Goal: Information Seeking & Learning: Learn about a topic

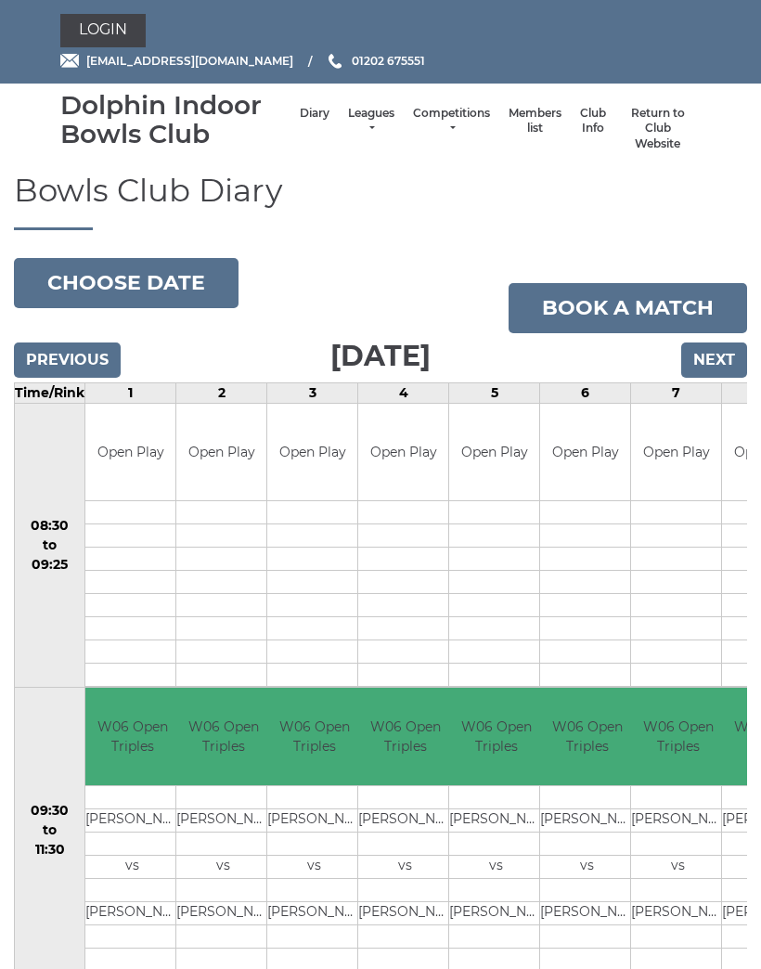
click at [422, 128] on link "Competitions" at bounding box center [451, 121] width 77 height 31
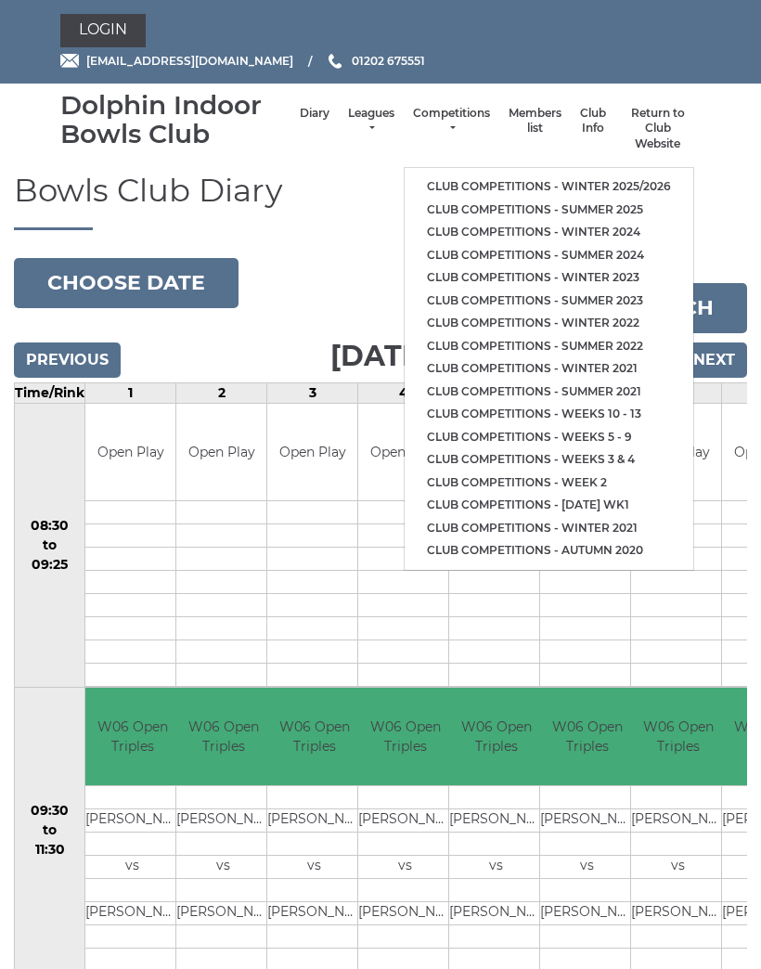
click at [431, 181] on link "Club competitions - Winter 2025/2026" at bounding box center [549, 186] width 289 height 23
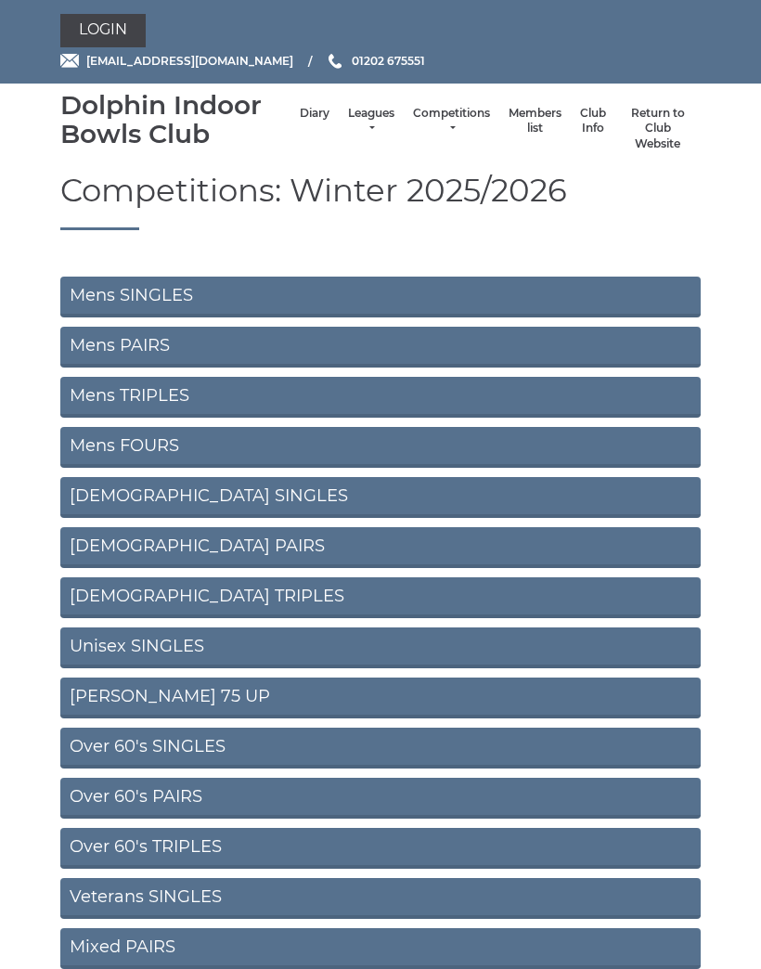
click at [102, 300] on link "Mens SINGLES" at bounding box center [380, 297] width 641 height 41
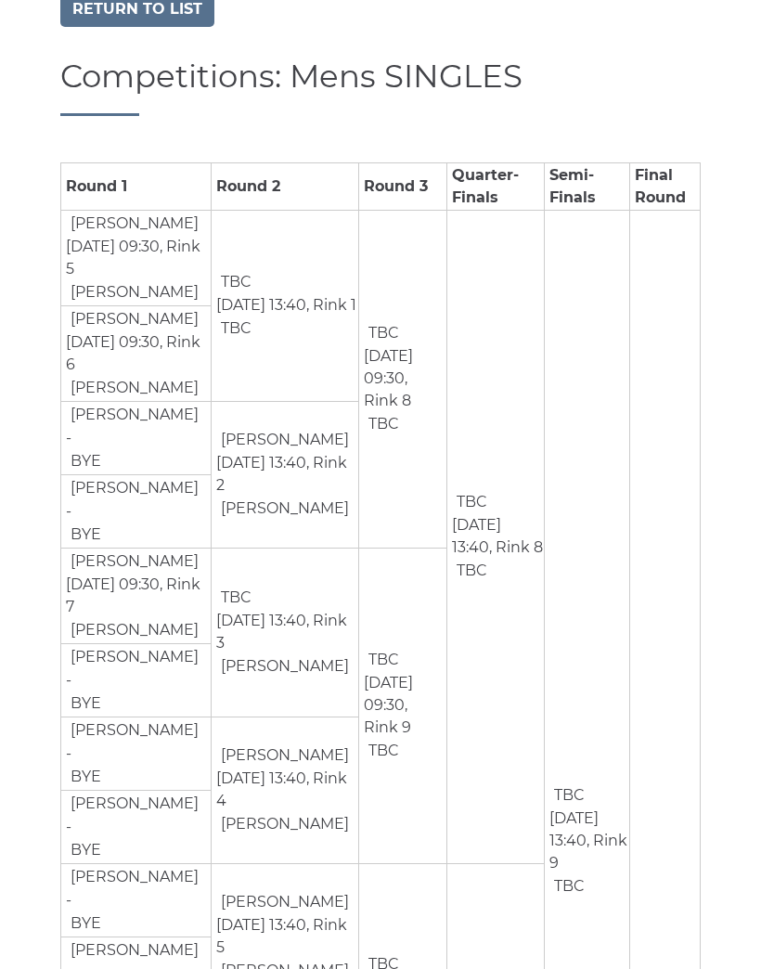
scroll to position [138, 0]
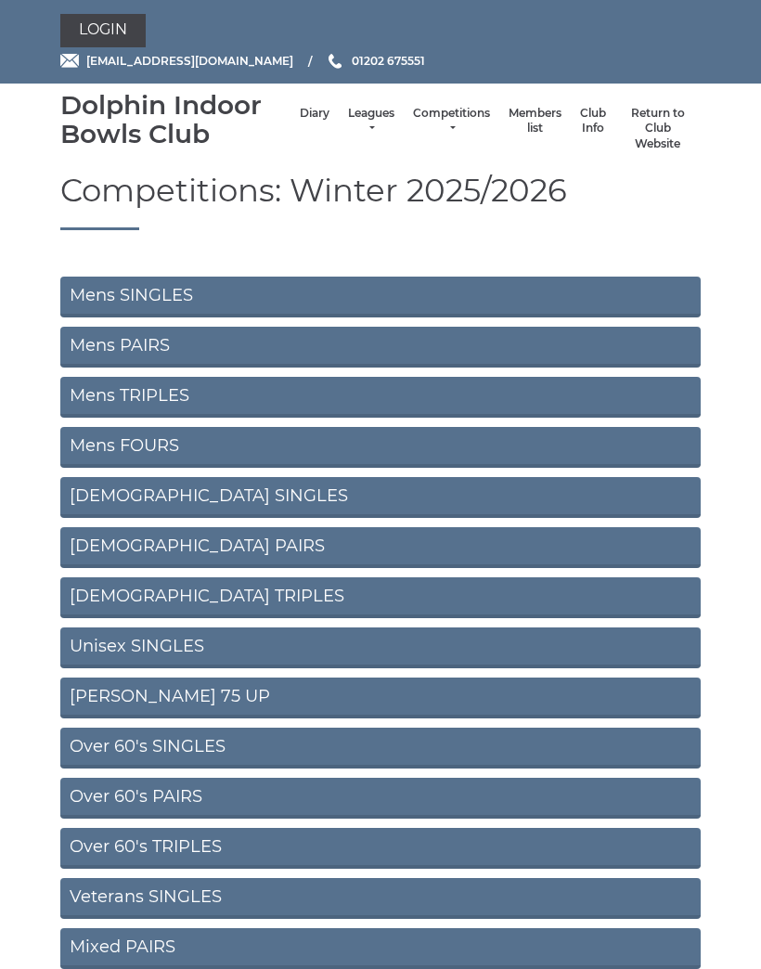
click at [87, 347] on link "Mens PAIRS" at bounding box center [380, 347] width 641 height 41
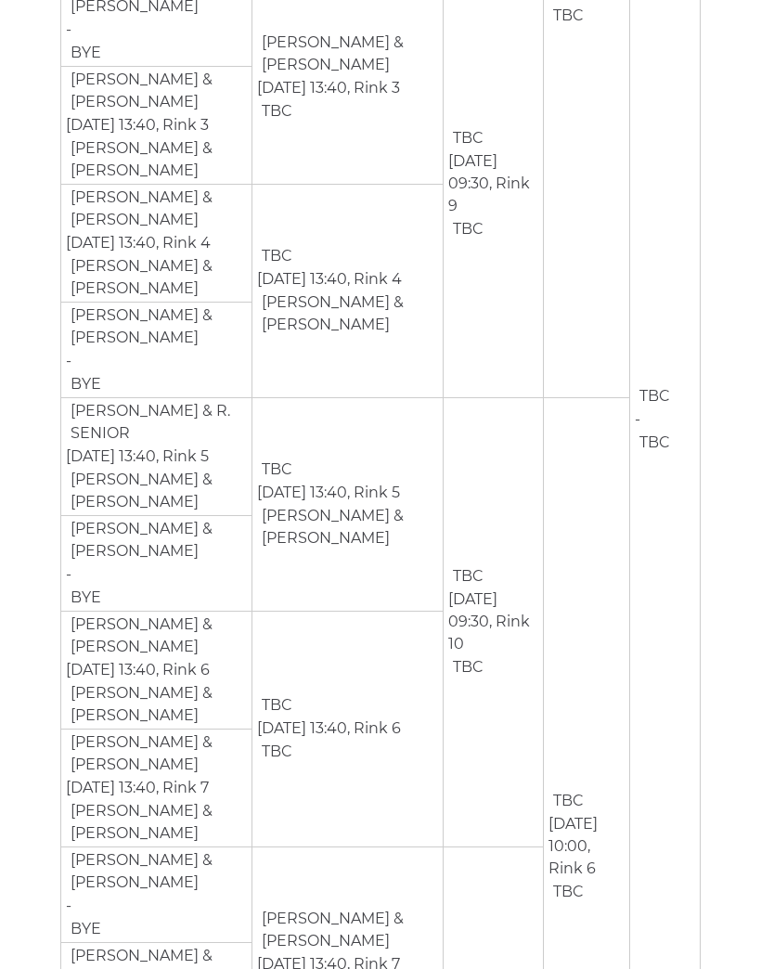
scroll to position [843, 0]
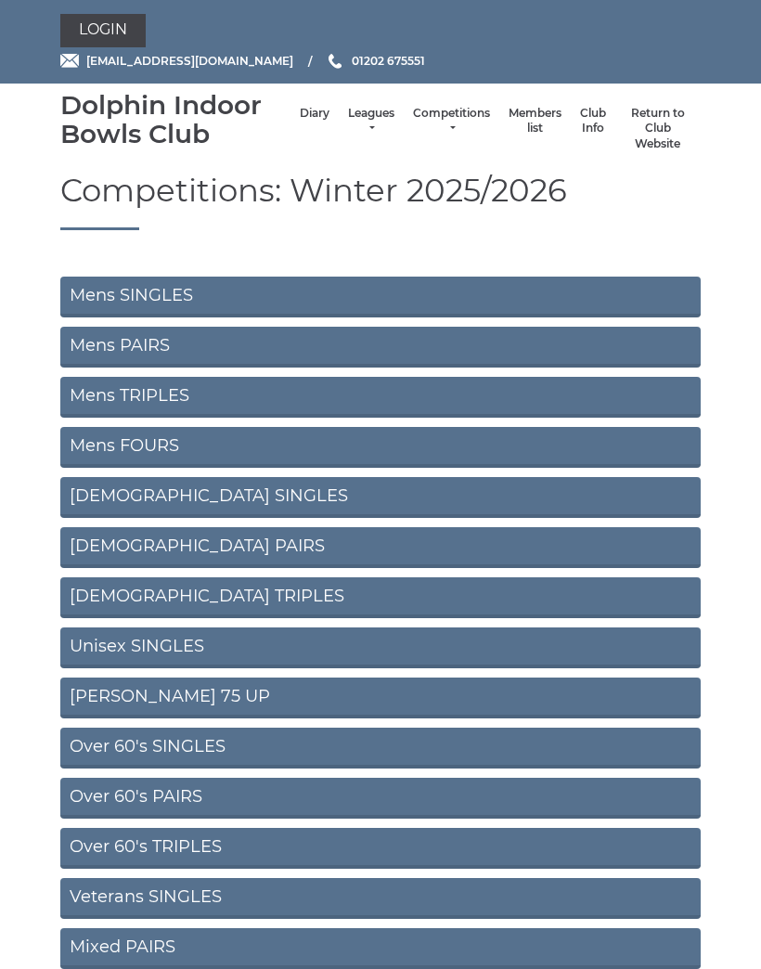
click at [88, 397] on link "Mens TRIPLES" at bounding box center [380, 397] width 641 height 41
click at [290, 447] on link "Mens FOURS" at bounding box center [380, 447] width 641 height 41
click at [137, 502] on link "[DEMOGRAPHIC_DATA] SINGLES" at bounding box center [380, 497] width 641 height 41
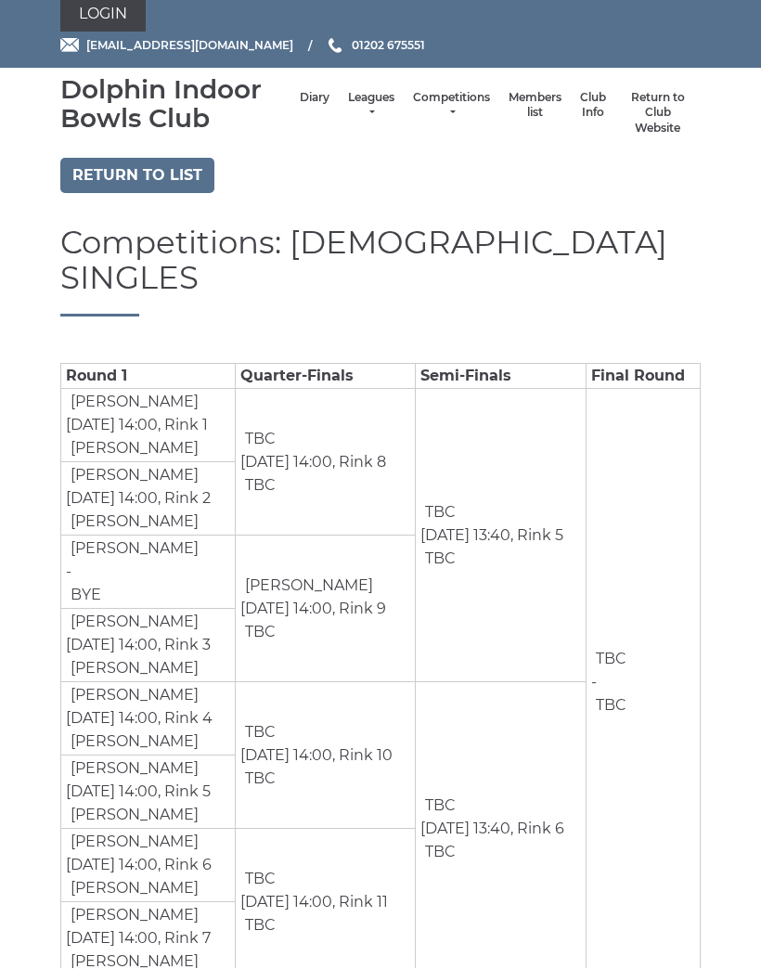
scroll to position [34, 0]
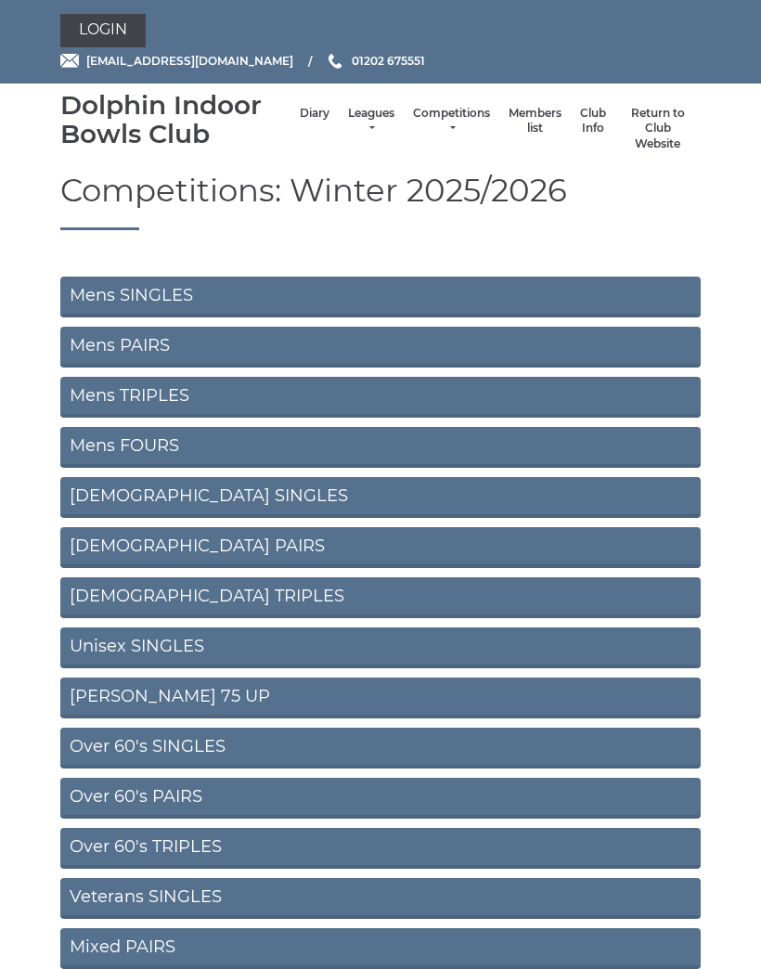
click at [136, 543] on link "[DEMOGRAPHIC_DATA] PAIRS" at bounding box center [380, 547] width 641 height 41
click at [145, 489] on link "Ladies SINGLES" at bounding box center [380, 497] width 641 height 41
click at [155, 543] on link "Ladies PAIRS" at bounding box center [380, 547] width 641 height 41
click at [170, 602] on link "[DEMOGRAPHIC_DATA] TRIPLES" at bounding box center [380, 598] width 641 height 41
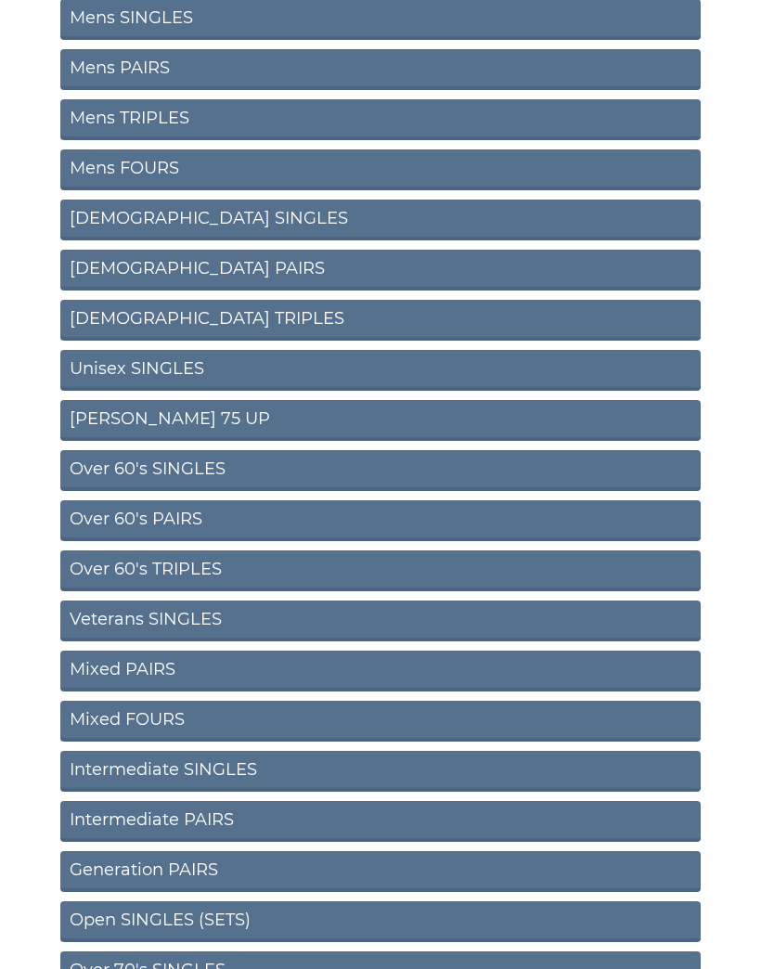
scroll to position [305, 0]
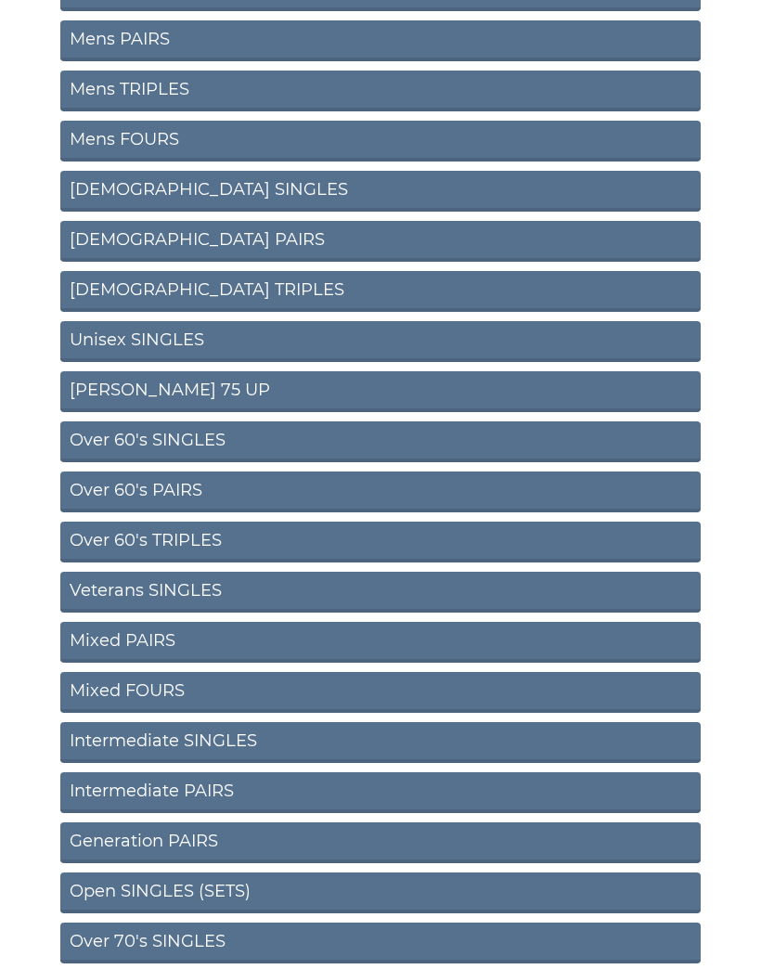
click at [136, 647] on link "Mixed PAIRS" at bounding box center [380, 643] width 641 height 41
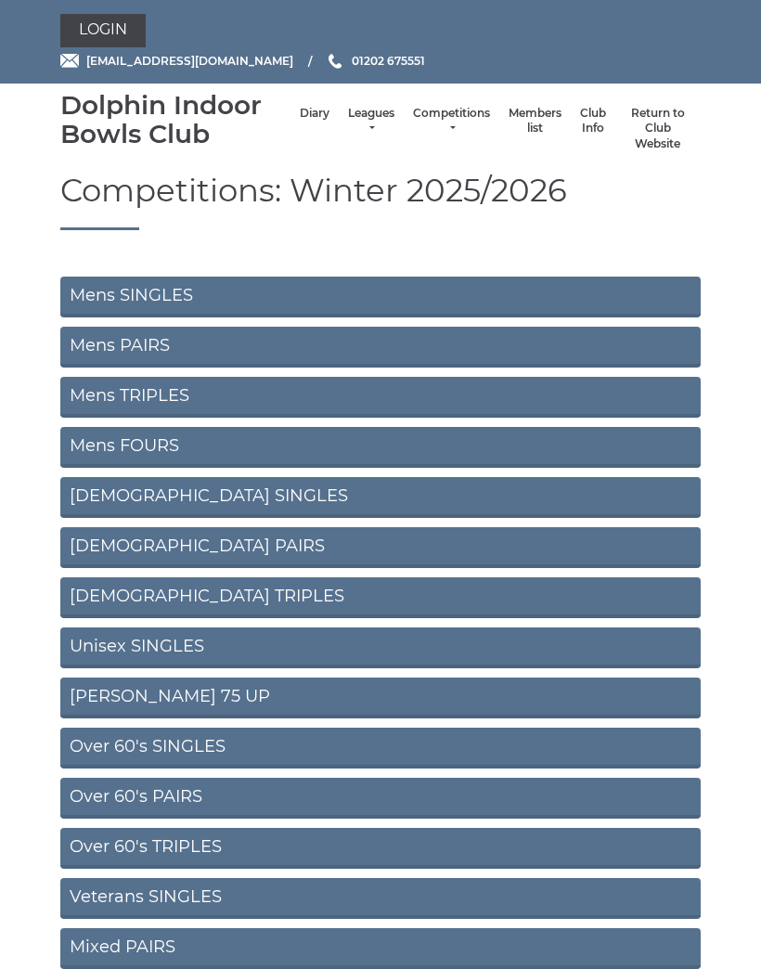
scroll to position [390, 0]
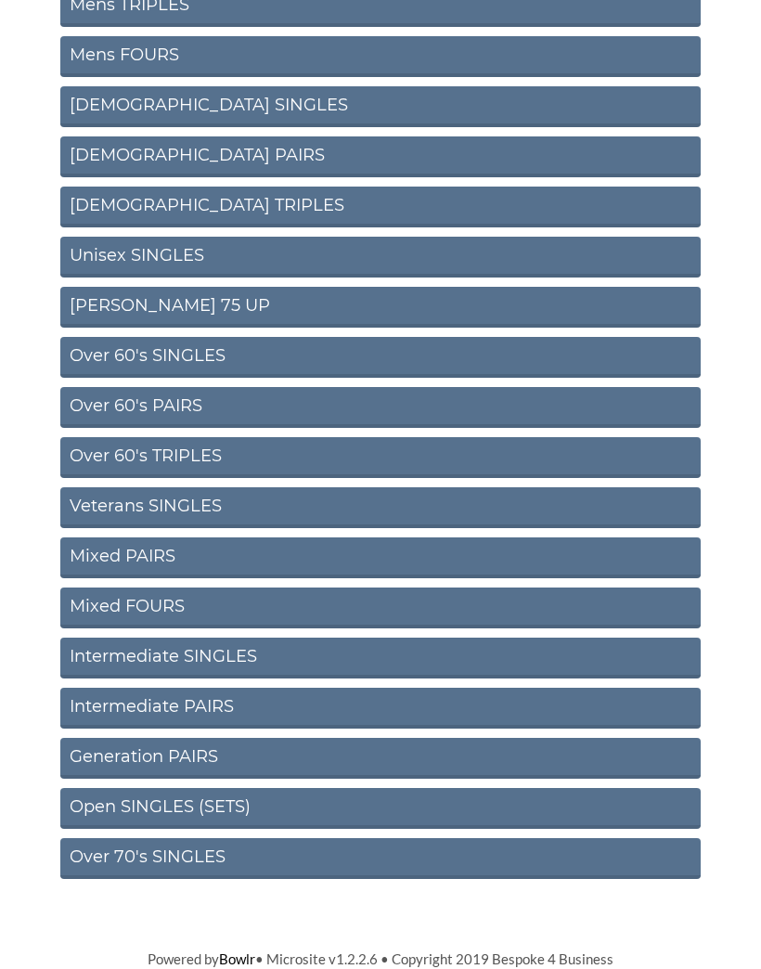
click at [160, 611] on link "Mixed FOURS" at bounding box center [380, 609] width 641 height 41
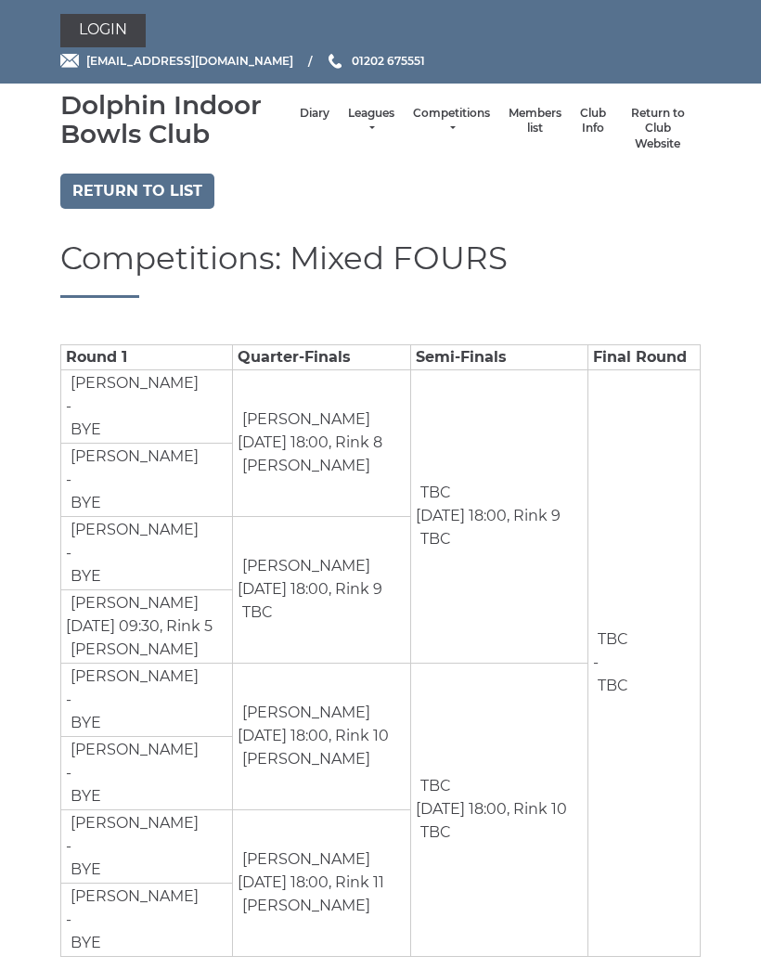
click at [124, 184] on link "Return to list" at bounding box center [137, 191] width 154 height 35
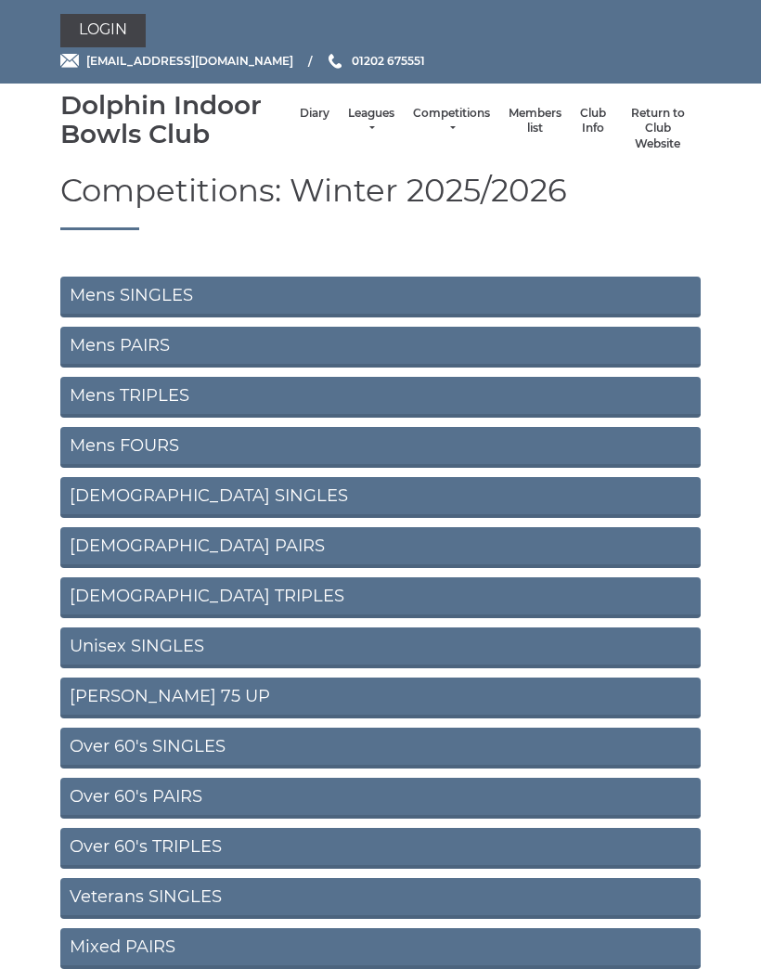
click at [146, 448] on link "Mens FOURS" at bounding box center [380, 447] width 641 height 41
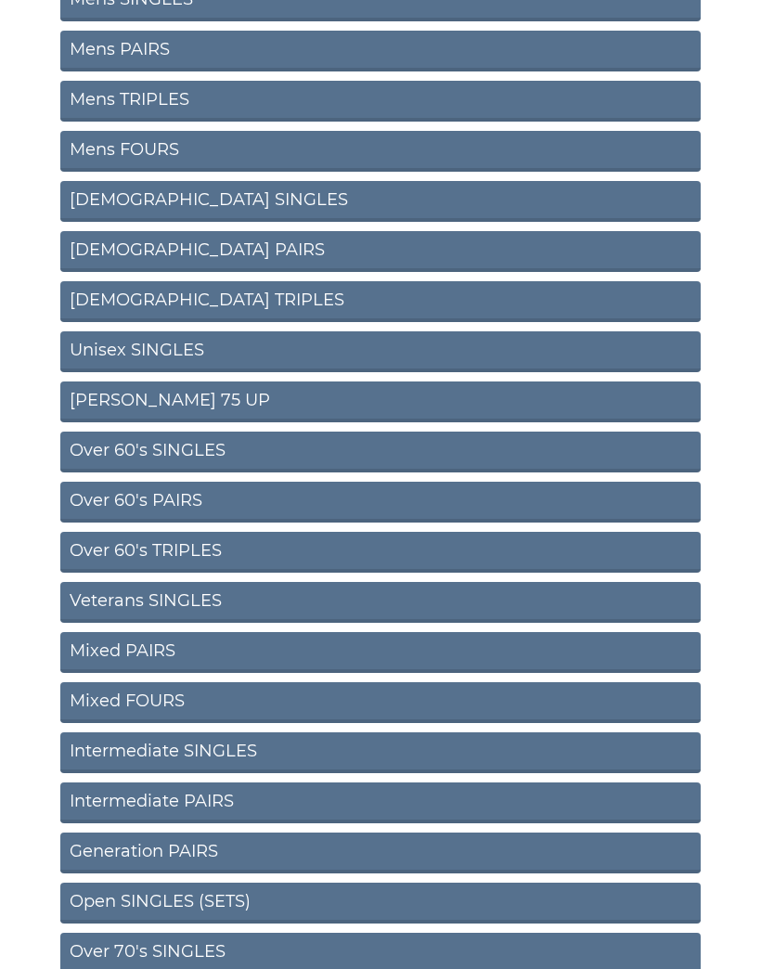
scroll to position [305, 0]
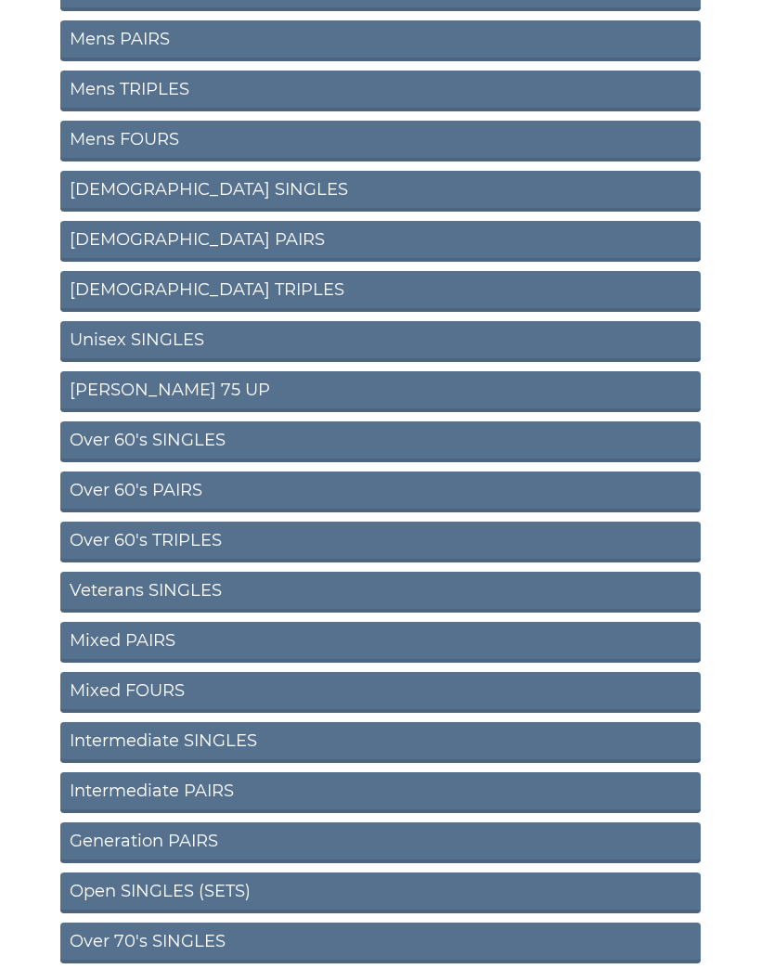
click at [101, 696] on link "Mixed FOURS" at bounding box center [380, 693] width 641 height 41
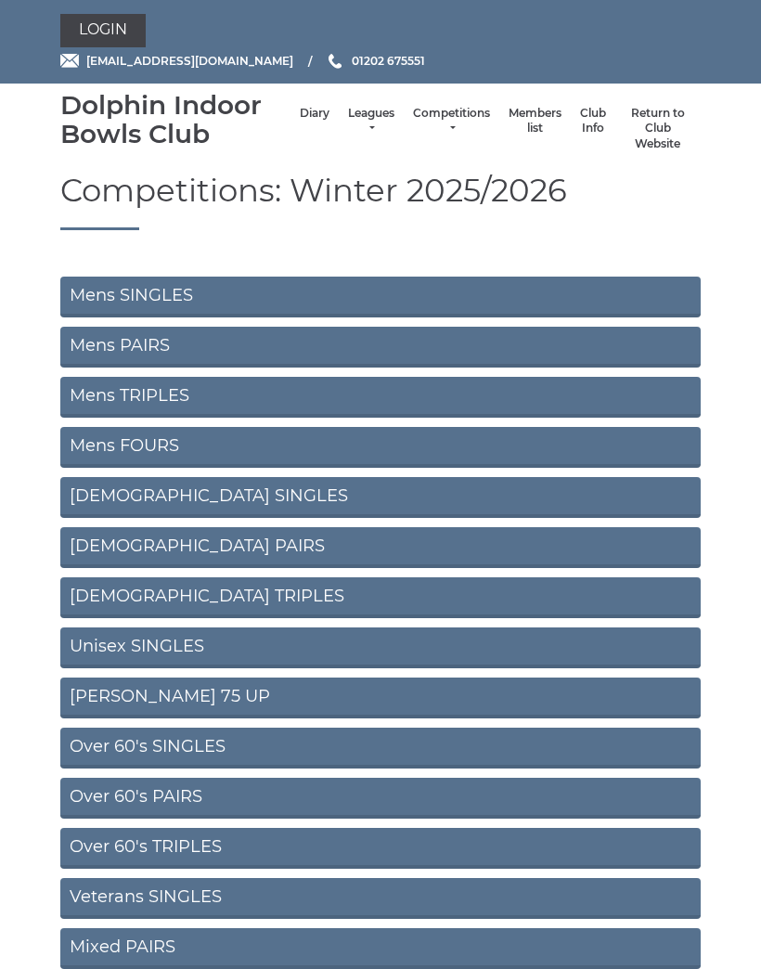
scroll to position [390, 0]
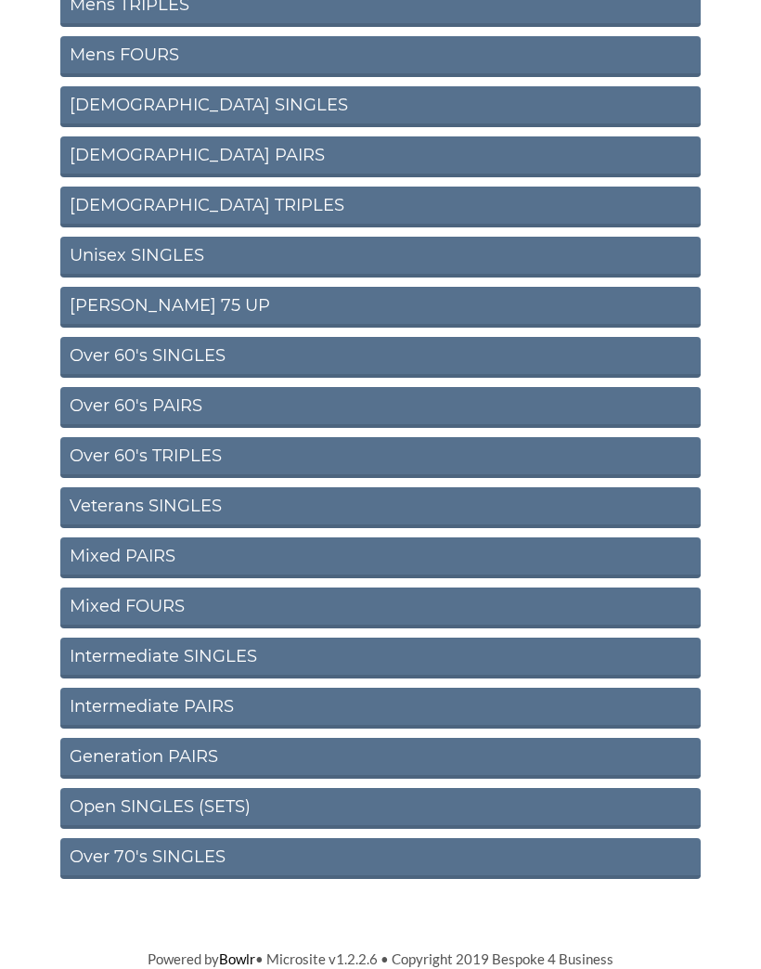
click at [179, 657] on link "Intermediate SINGLES" at bounding box center [380, 659] width 641 height 41
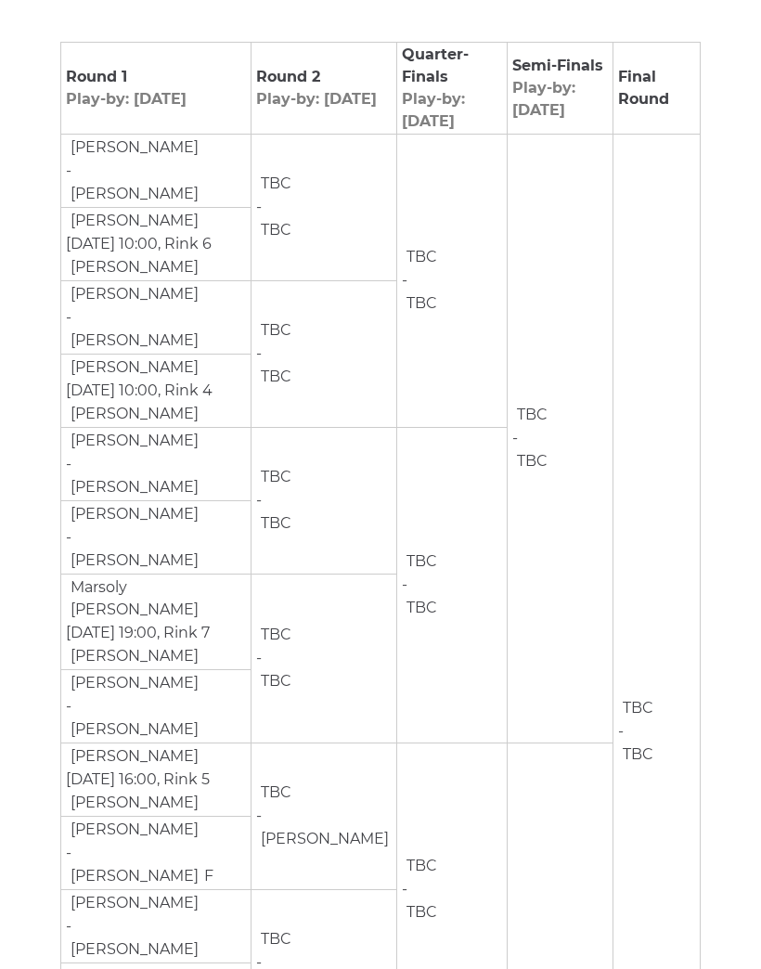
scroll to position [304, 0]
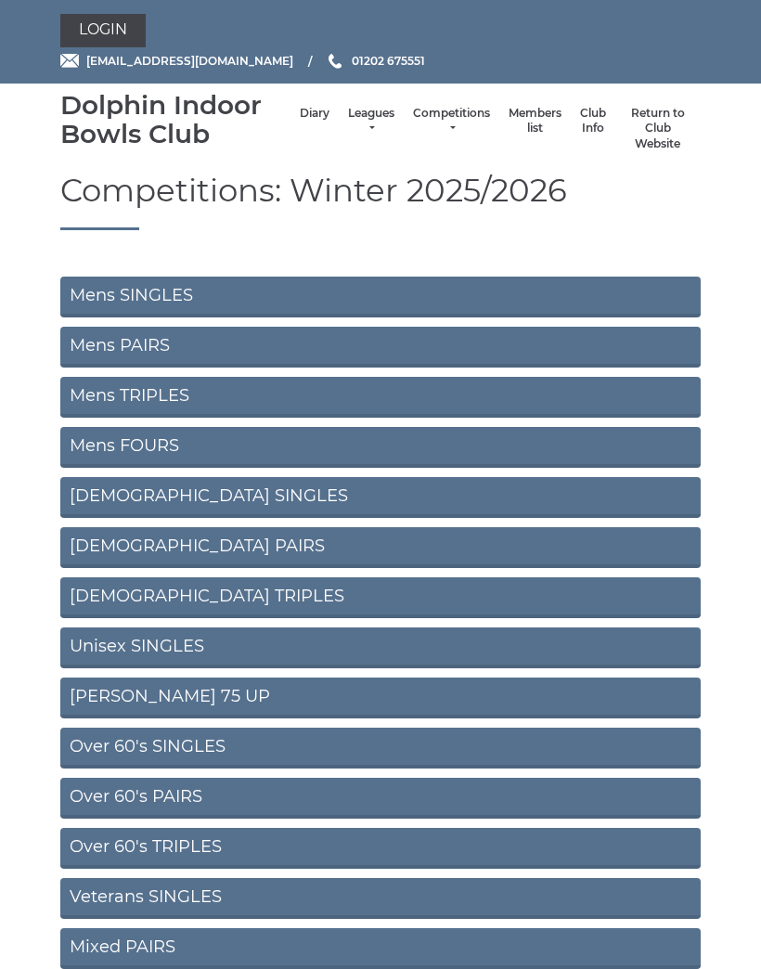
scroll to position [390, 0]
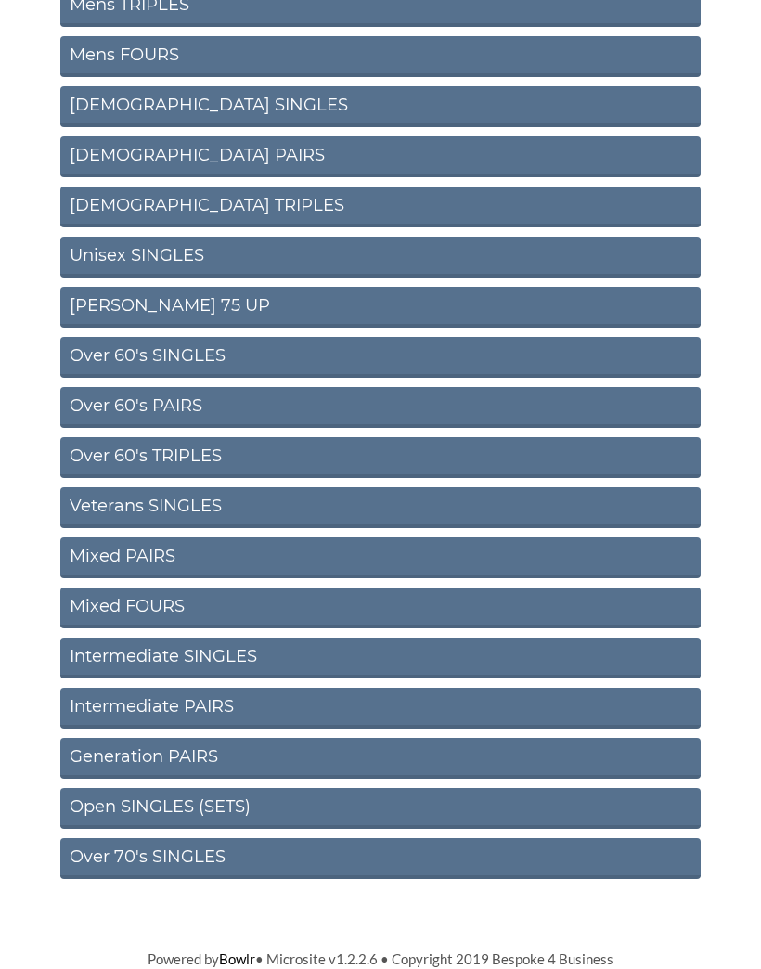
click at [162, 700] on link "Intermediate PAIRS" at bounding box center [380, 709] width 641 height 41
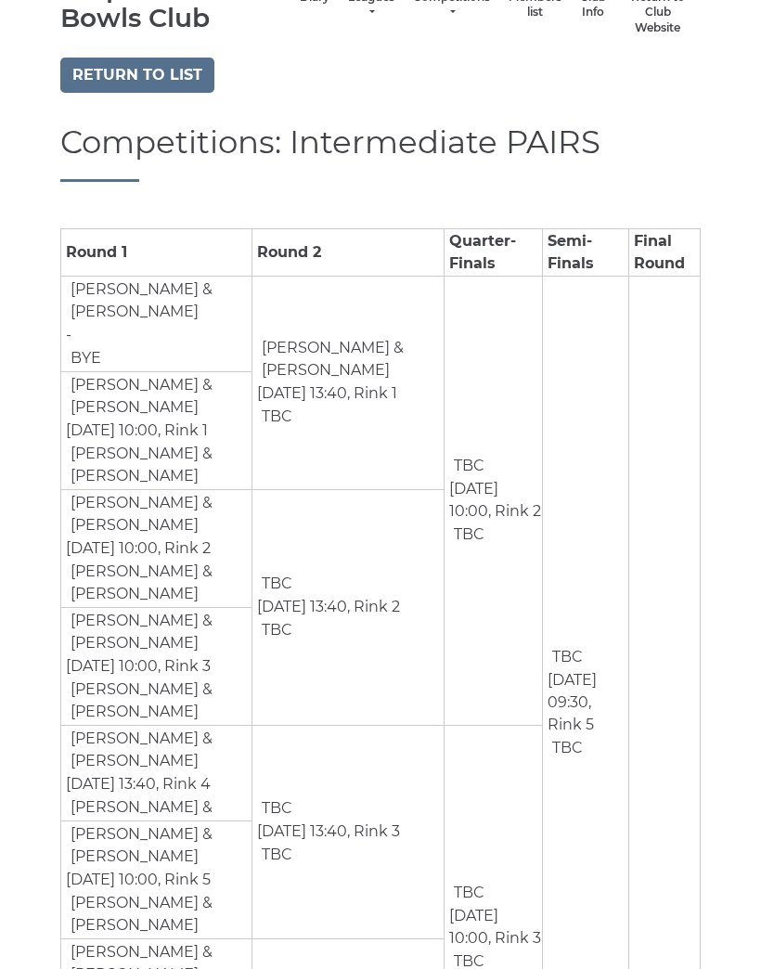
scroll to position [84, 0]
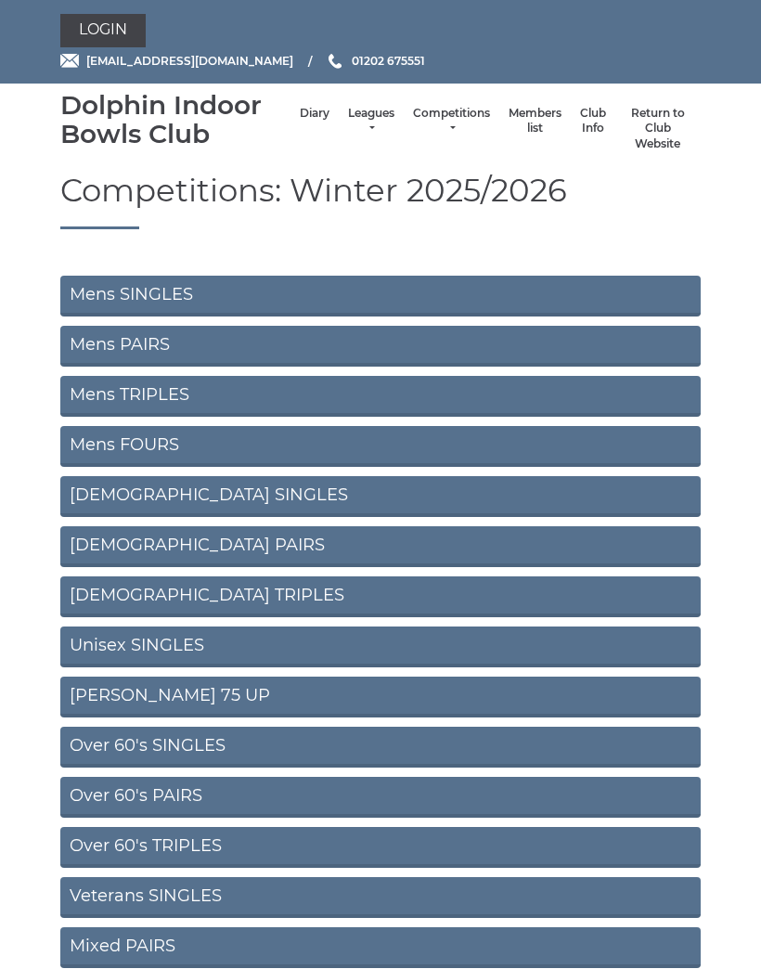
scroll to position [390, 0]
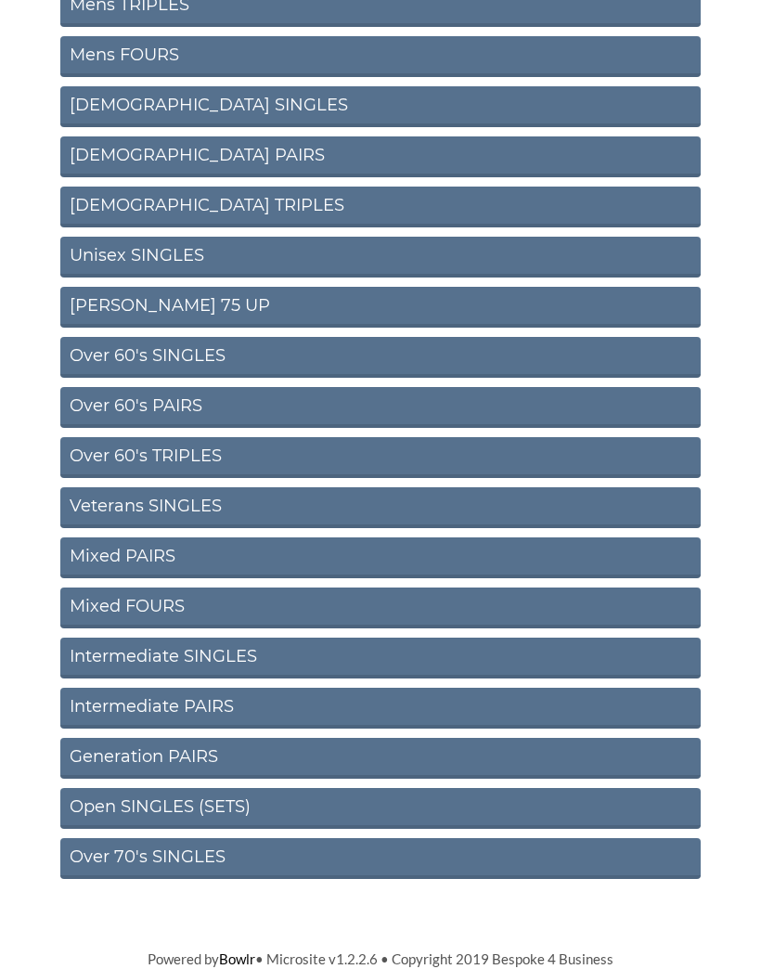
click at [177, 750] on link "Generation PAIRS" at bounding box center [380, 759] width 641 height 41
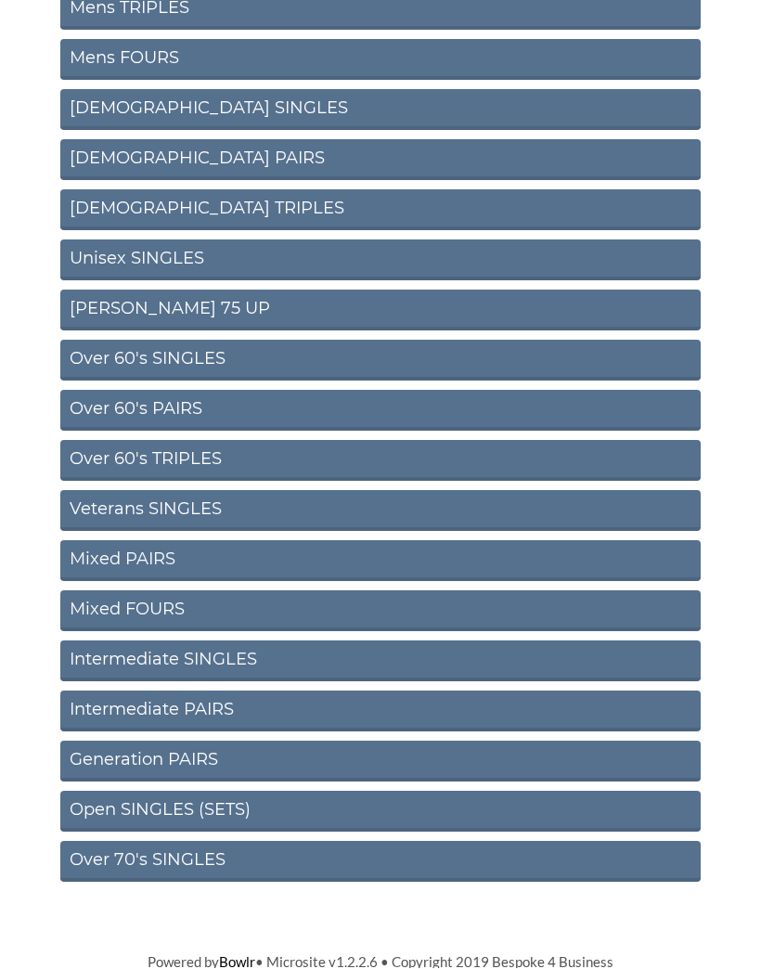
click at [152, 806] on link "Open SINGLES (SETS)" at bounding box center [380, 812] width 641 height 41
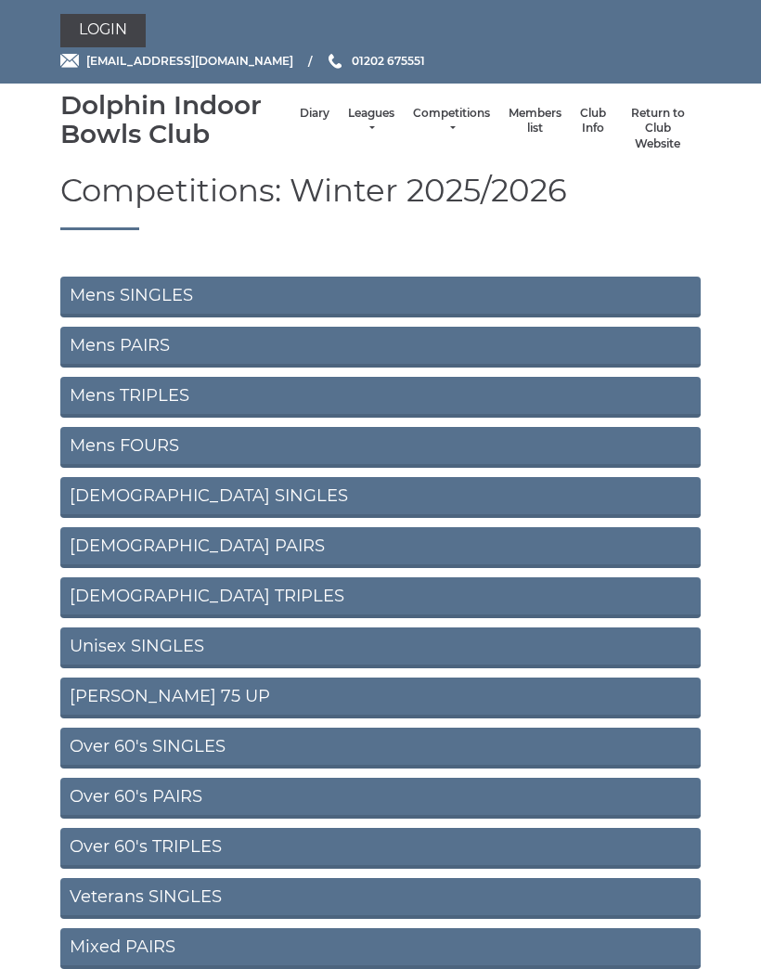
scroll to position [388, 0]
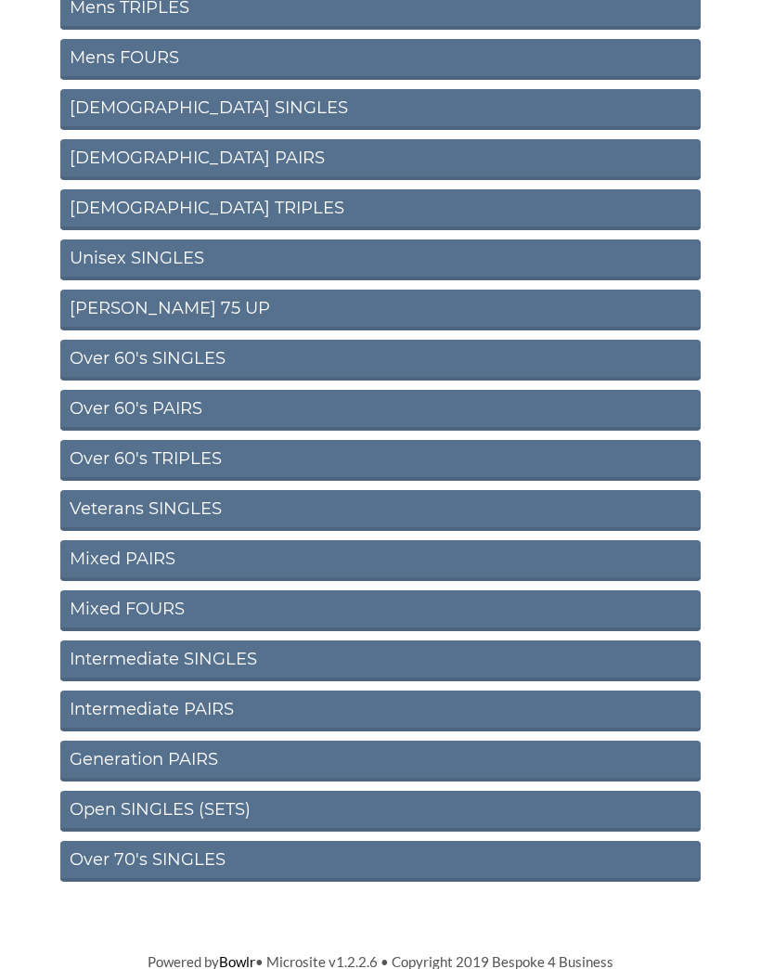
click at [155, 855] on link "Over 70's SINGLES" at bounding box center [380, 861] width 641 height 41
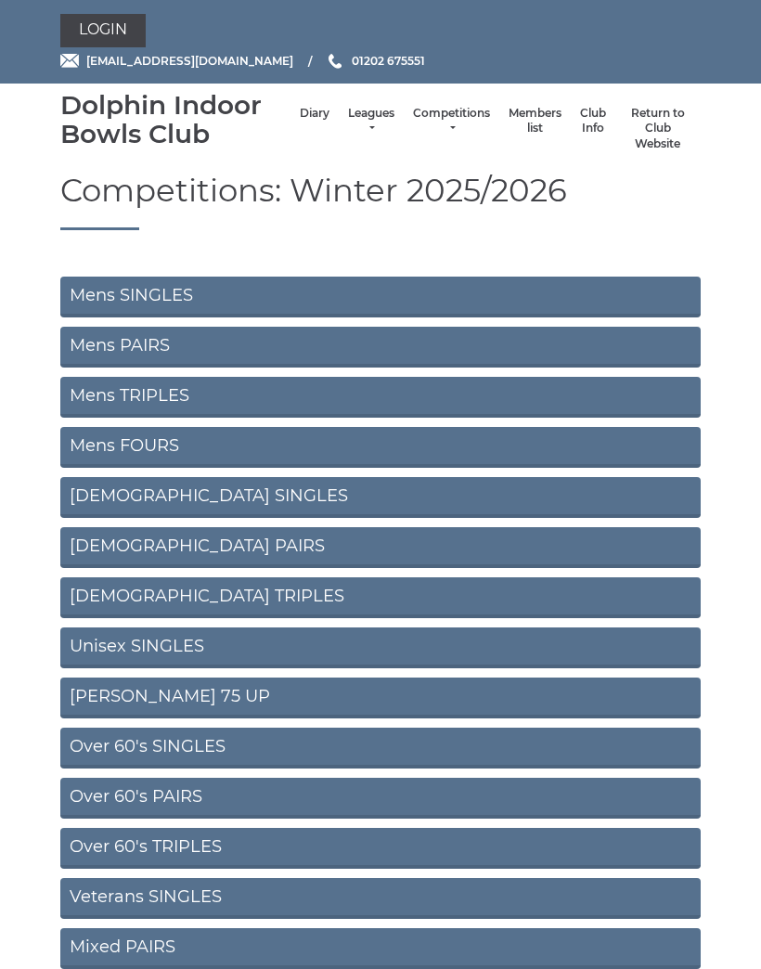
scroll to position [388, 0]
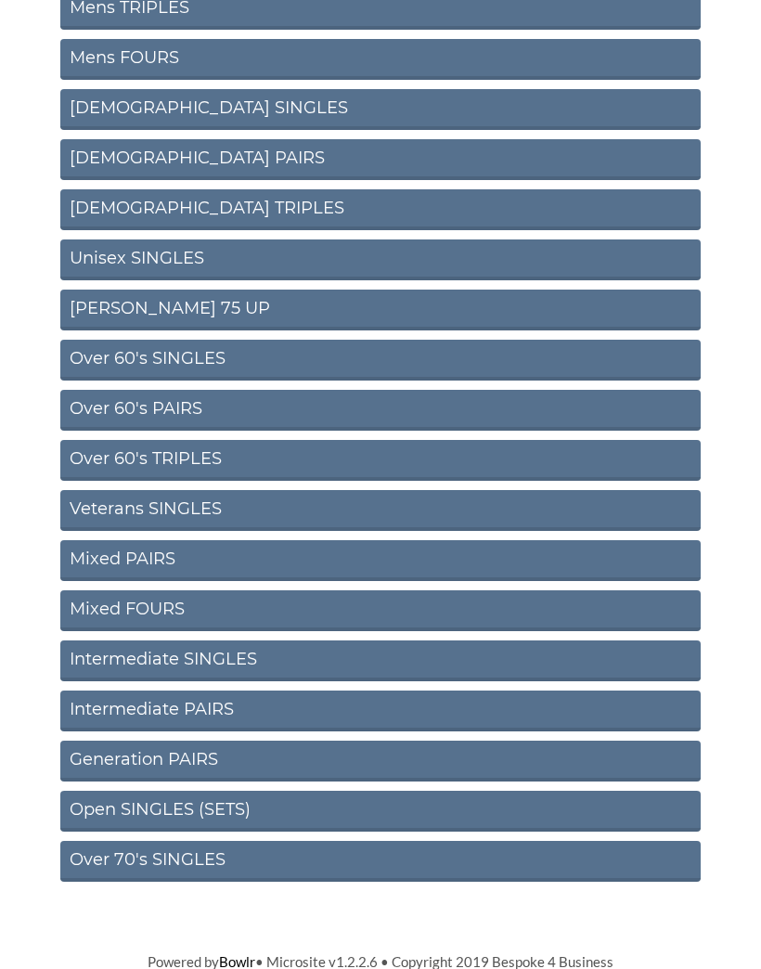
click at [242, 358] on link "Over 60's SINGLES" at bounding box center [380, 360] width 641 height 41
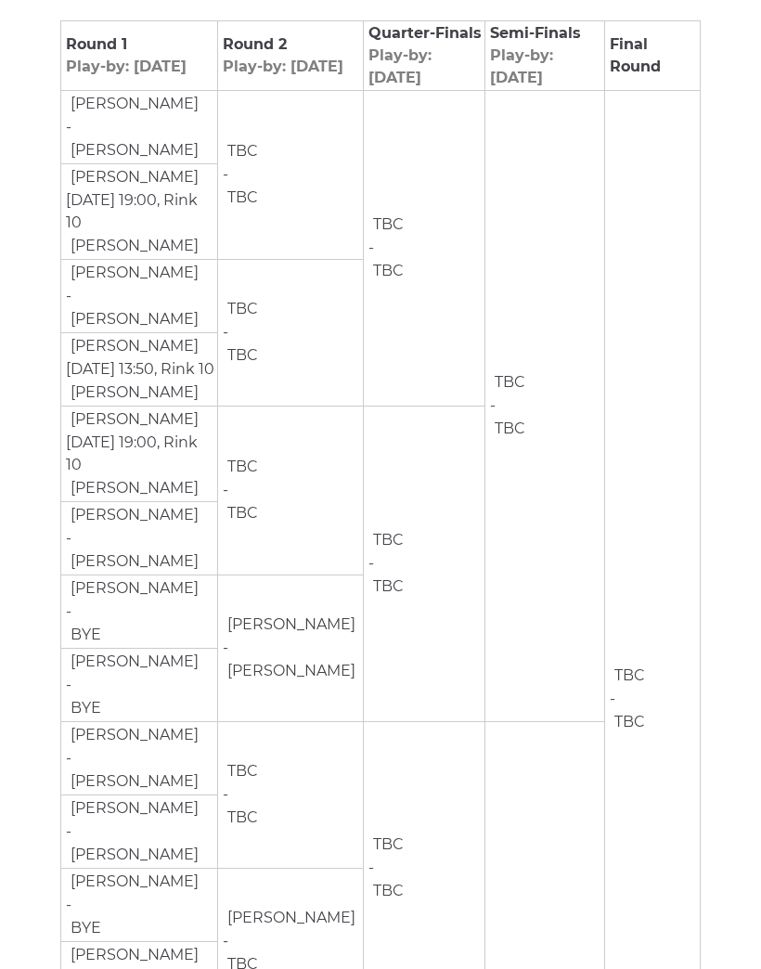
scroll to position [304, 0]
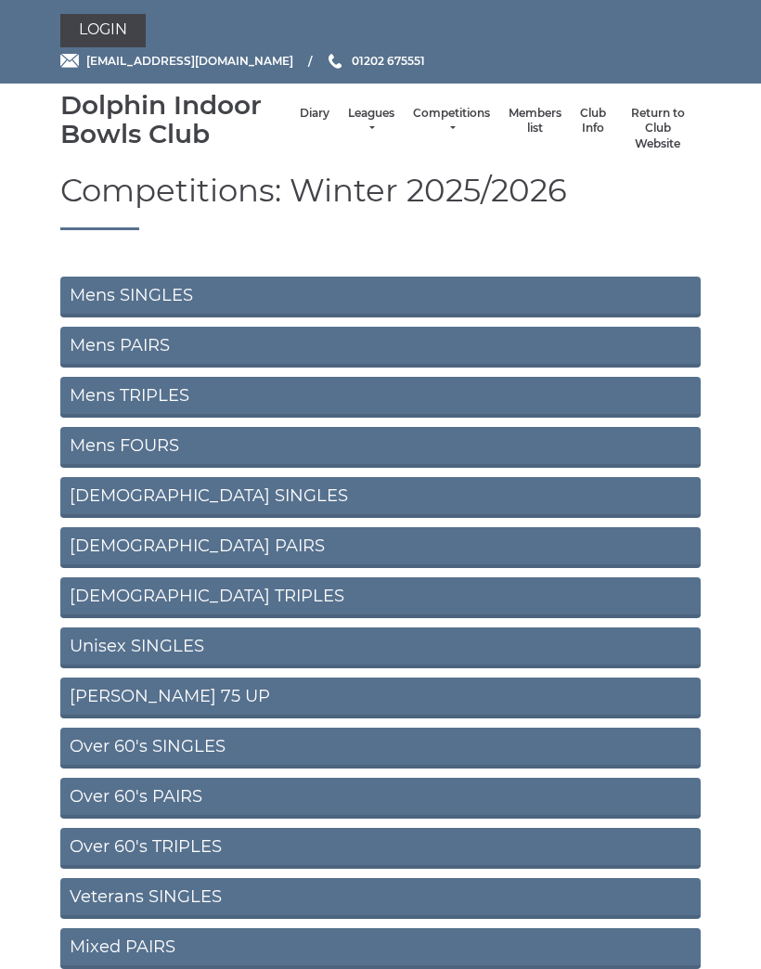
scroll to position [388, 0]
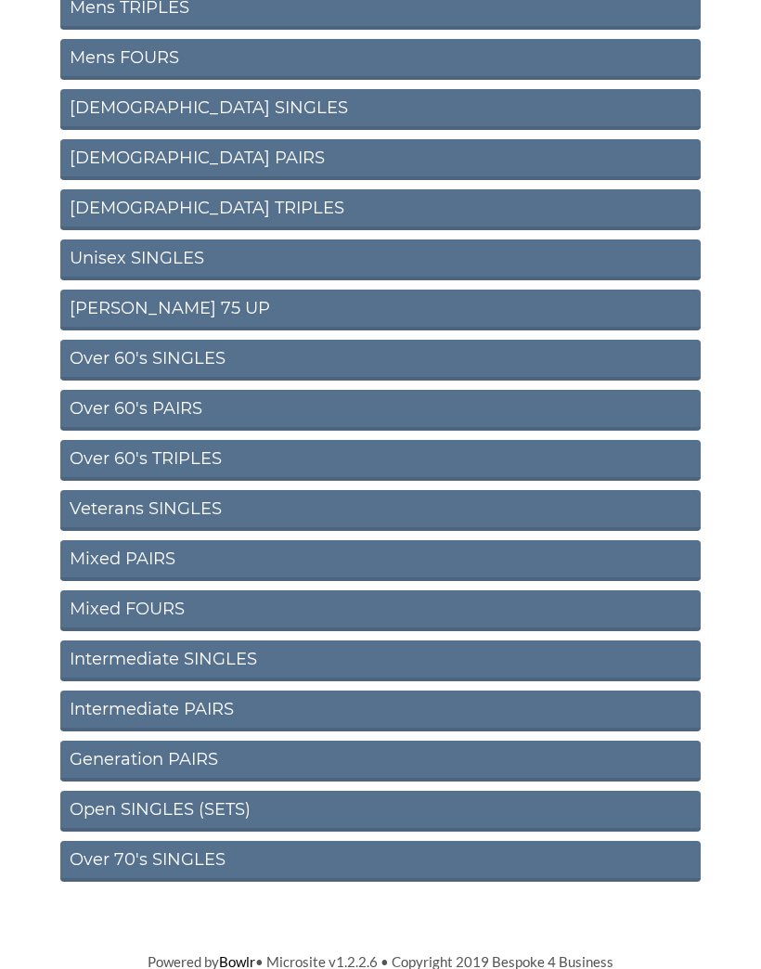
click at [152, 406] on link "Over 60's PAIRS" at bounding box center [380, 410] width 641 height 41
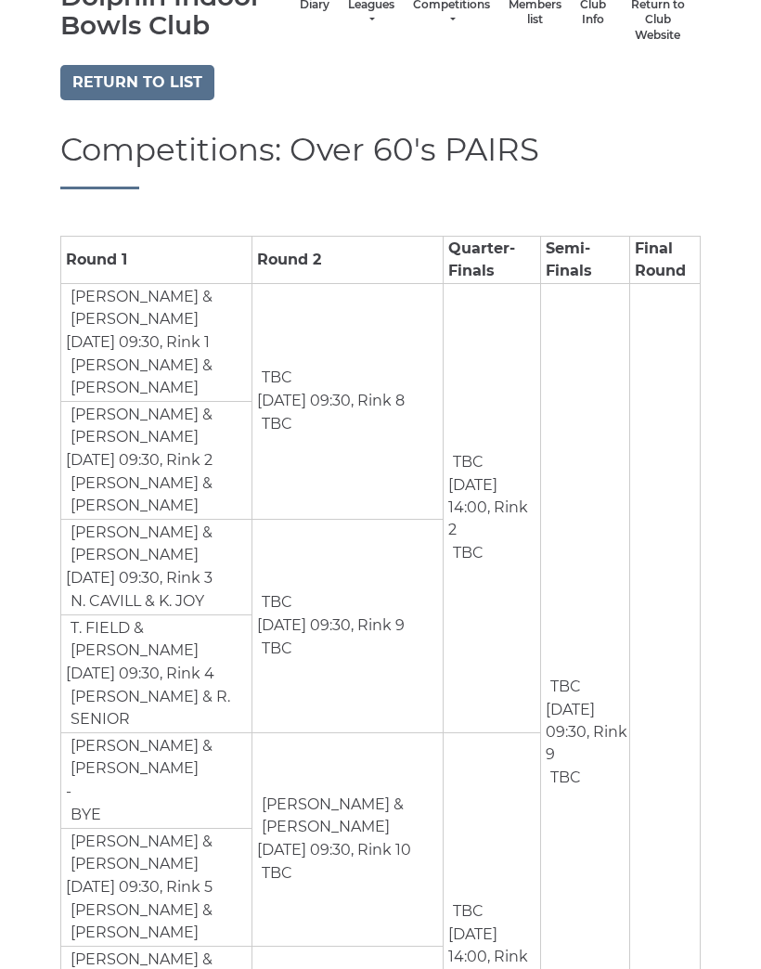
scroll to position [70, 0]
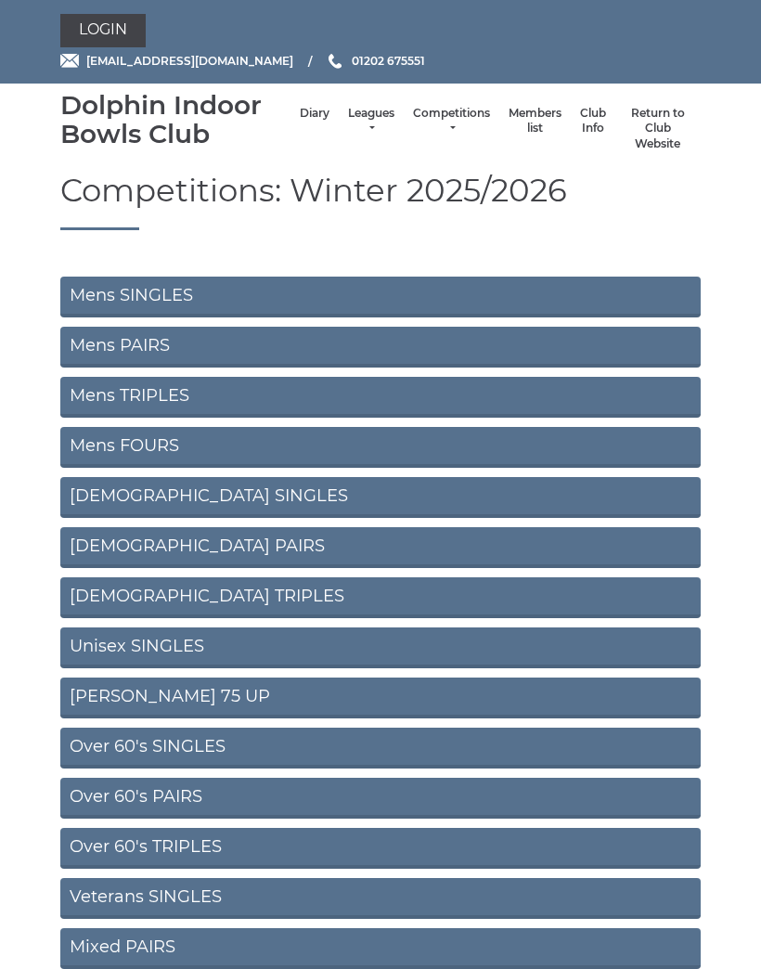
scroll to position [-1, 0]
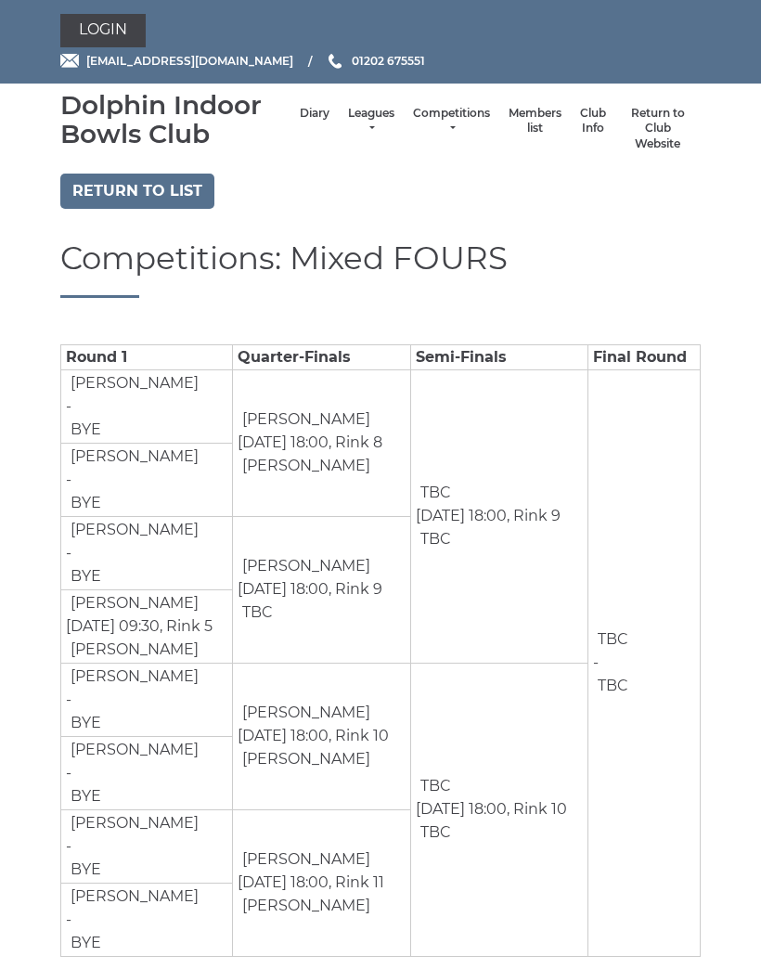
click at [348, 128] on link "Leagues" at bounding box center [371, 121] width 46 height 31
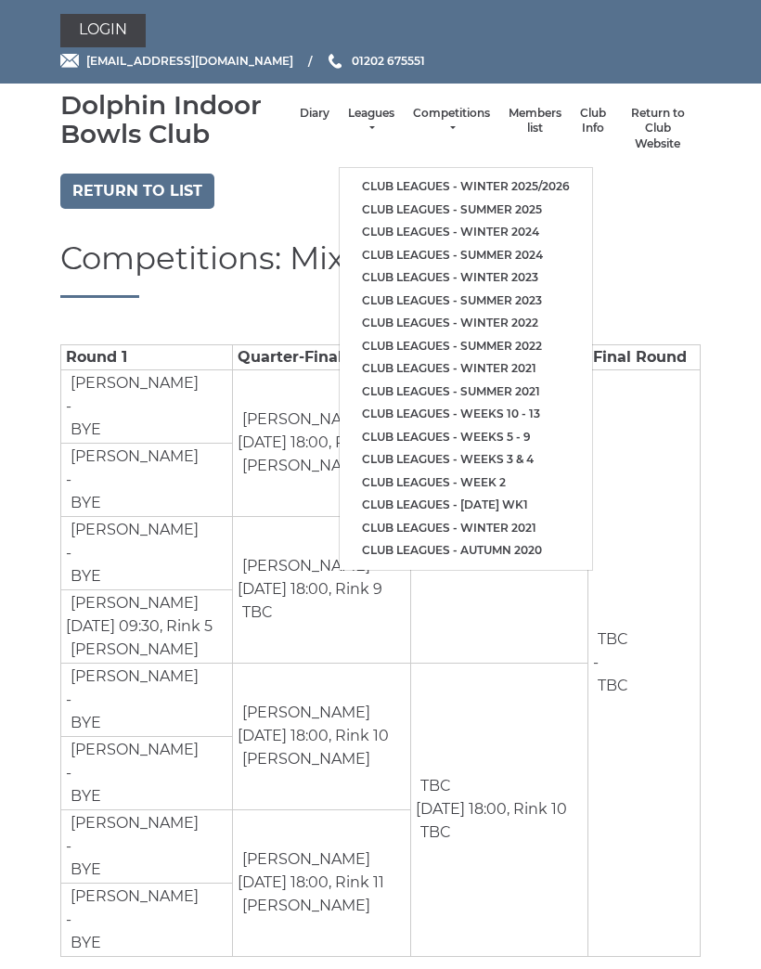
click at [480, 178] on link "Club leagues - Winter 2025/2026" at bounding box center [466, 186] width 253 height 23
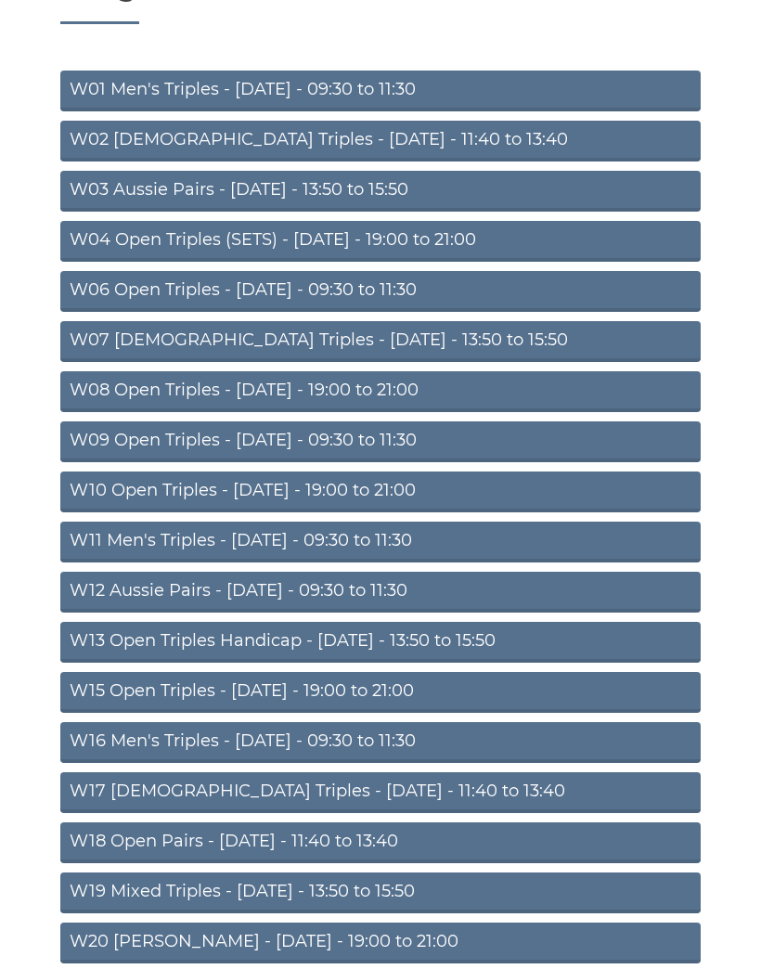
scroll to position [205, 0]
click at [227, 945] on link "W20 [PERSON_NAME] - [DATE] - 19:00 to 21:00" at bounding box center [380, 944] width 641 height 41
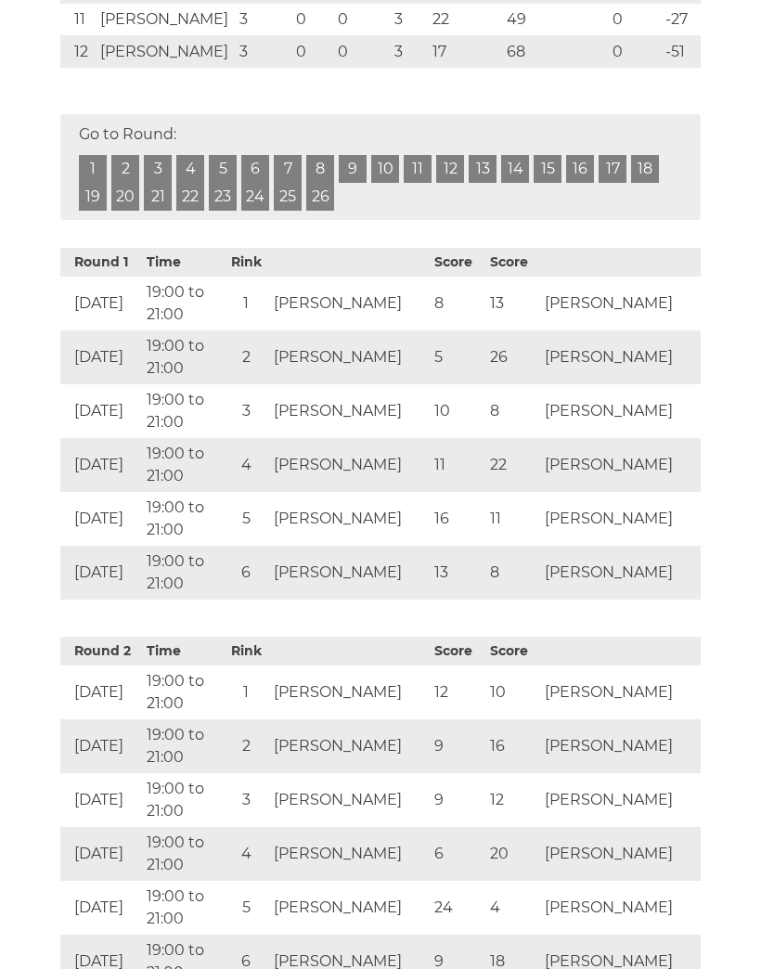
scroll to position [775, 0]
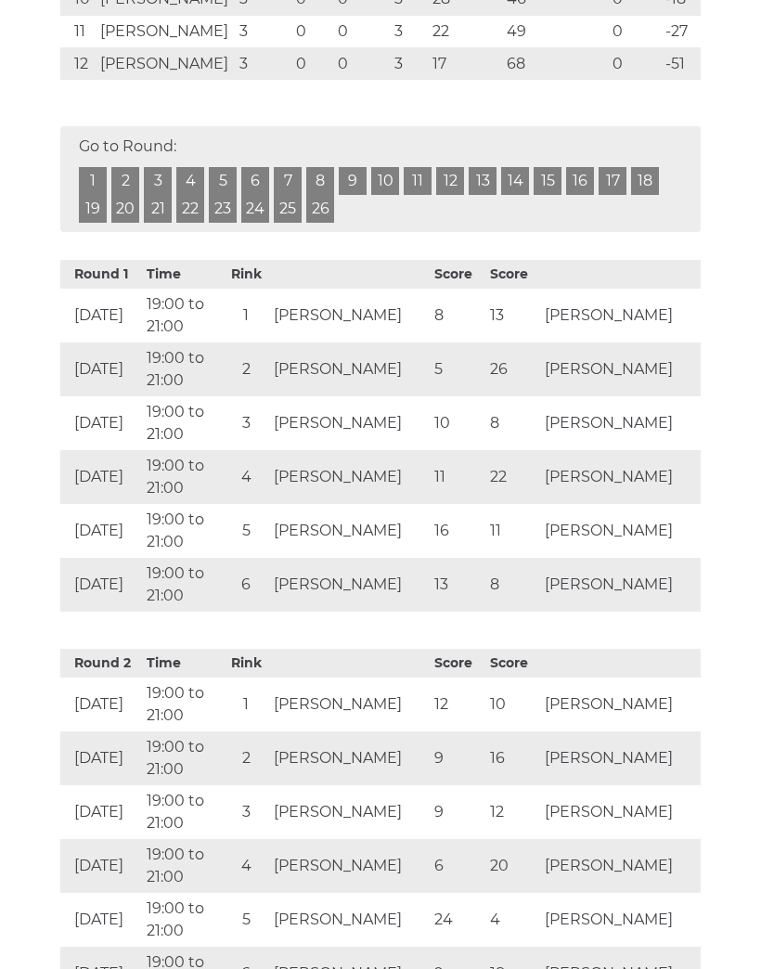
click at [95, 178] on link "1" at bounding box center [93, 182] width 28 height 28
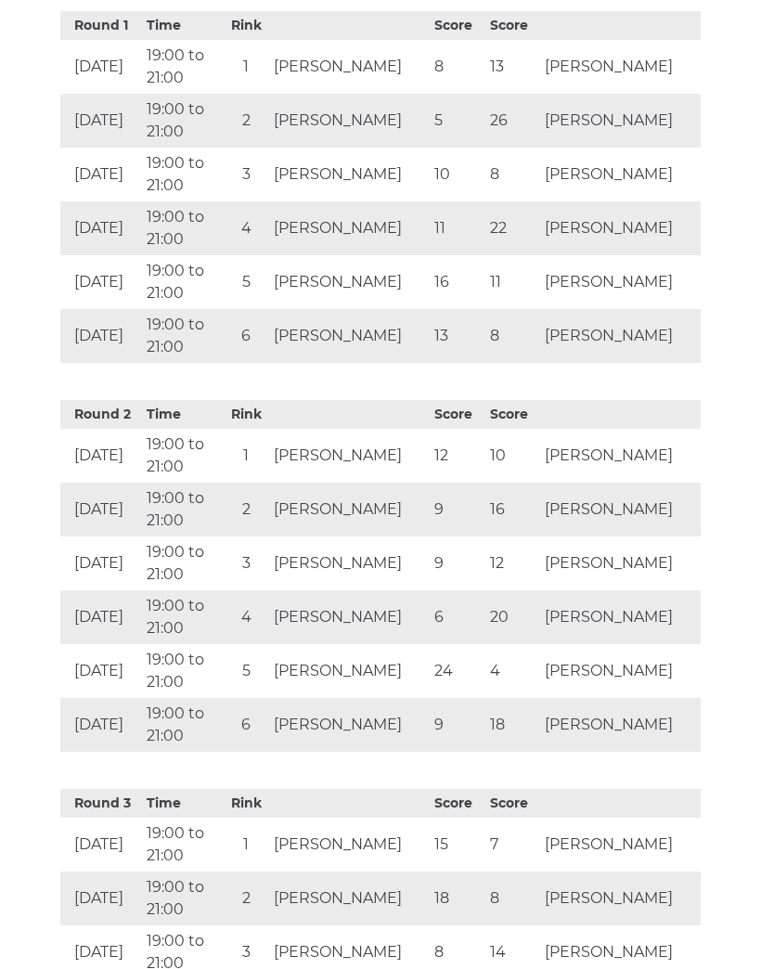
scroll to position [776, 0]
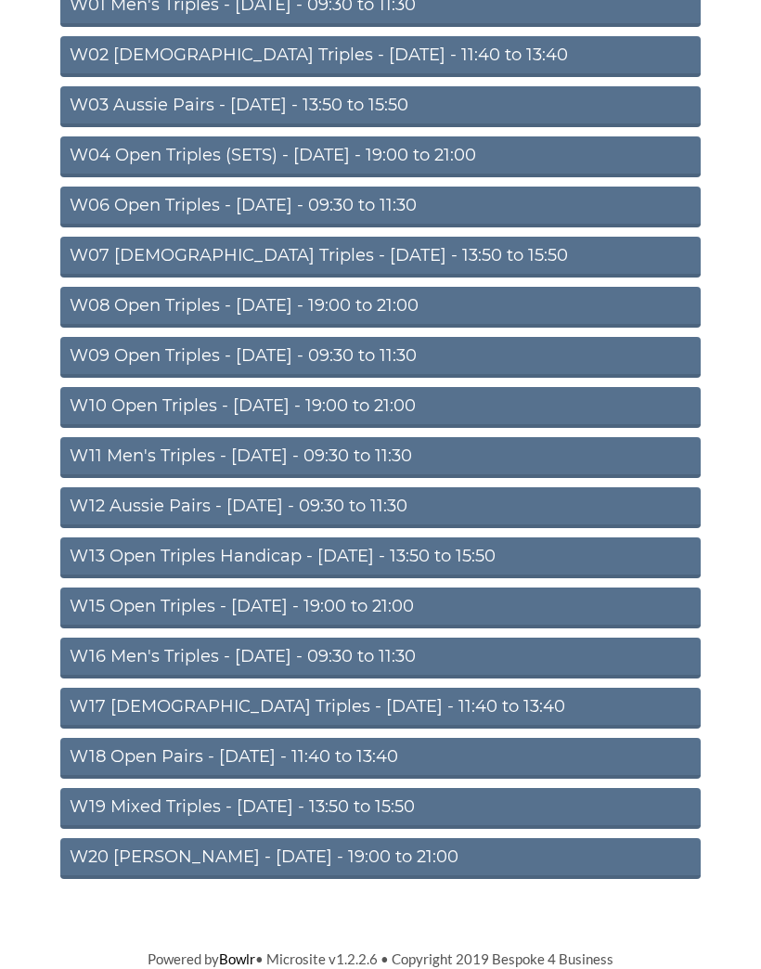
scroll to position [184, 0]
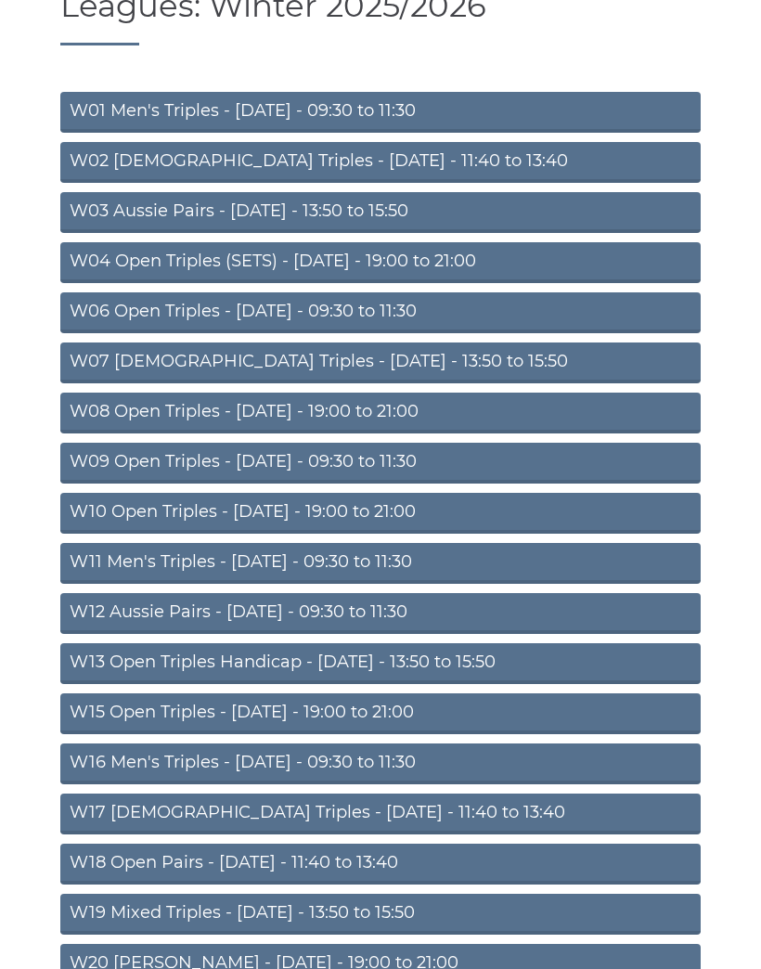
click at [676, 220] on link "W03 Aussie Pairs - Monday - 13:50 to 15:50" at bounding box center [380, 213] width 641 height 41
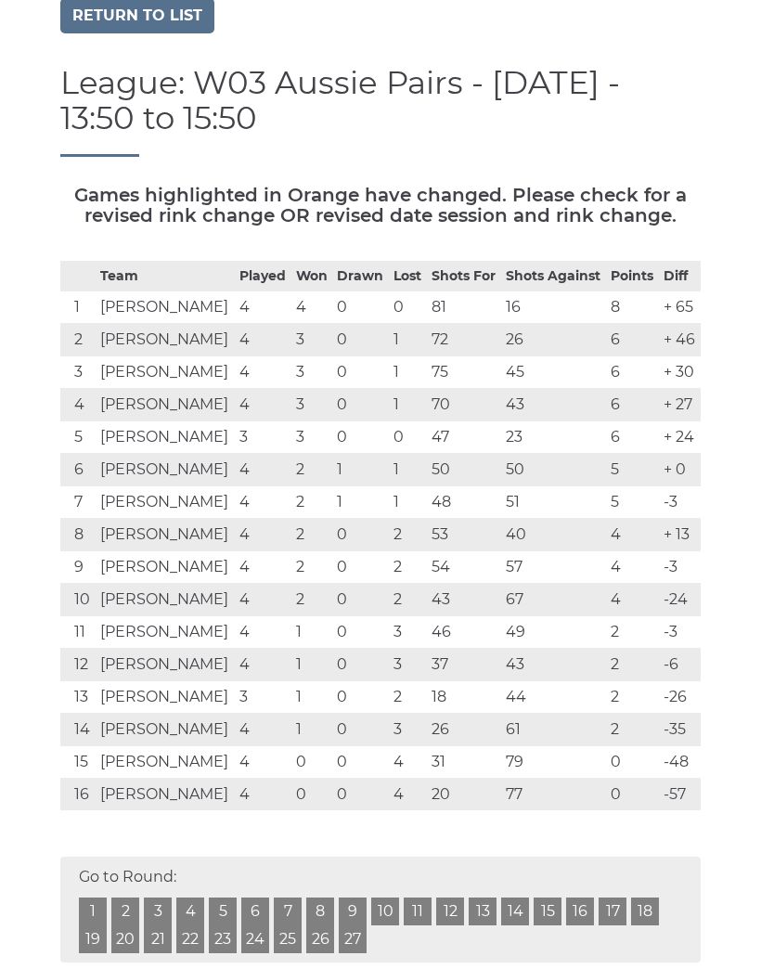
scroll to position [177, 0]
